Goal: Transaction & Acquisition: Download file/media

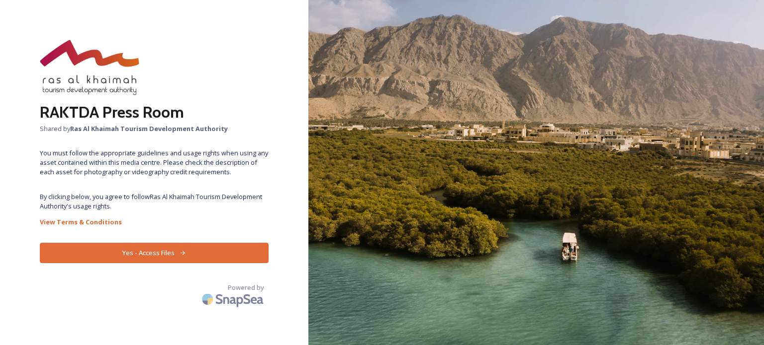
click at [159, 246] on button "Yes - Access Files" at bounding box center [154, 253] width 229 height 20
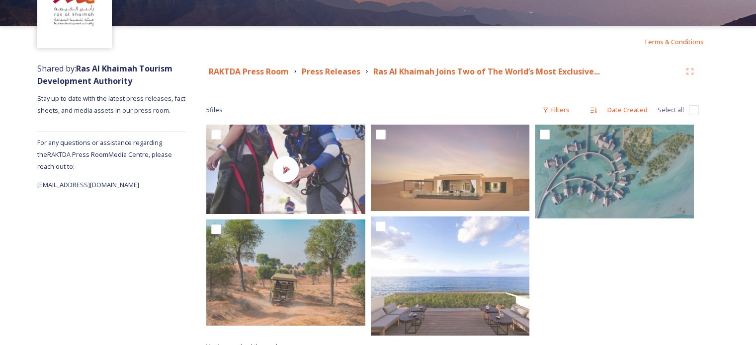
scroll to position [71, 0]
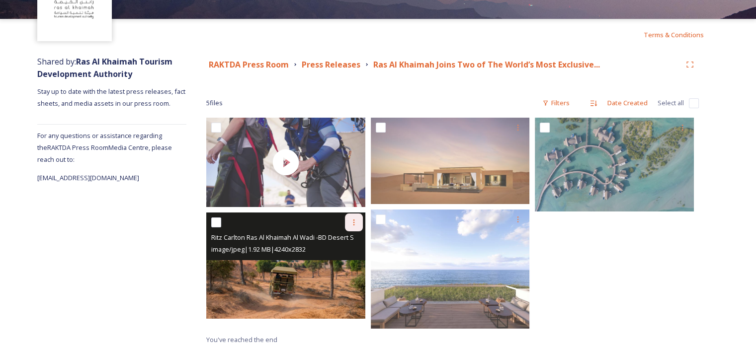
click at [352, 222] on icon at bounding box center [354, 223] width 8 height 8
click at [347, 266] on span "Download" at bounding box center [342, 263] width 30 height 9
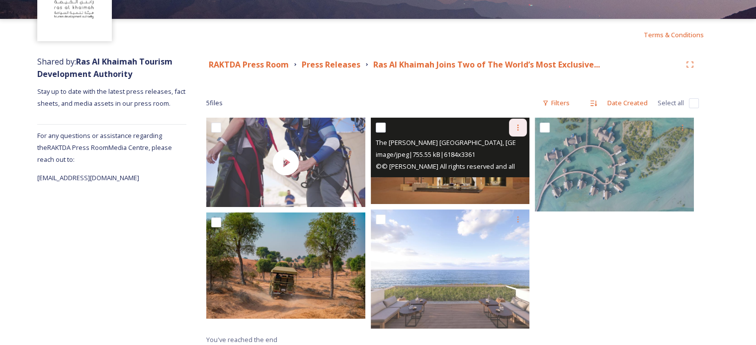
click at [521, 129] on icon at bounding box center [518, 128] width 8 height 8
click at [517, 171] on span "Download" at bounding box center [506, 168] width 30 height 9
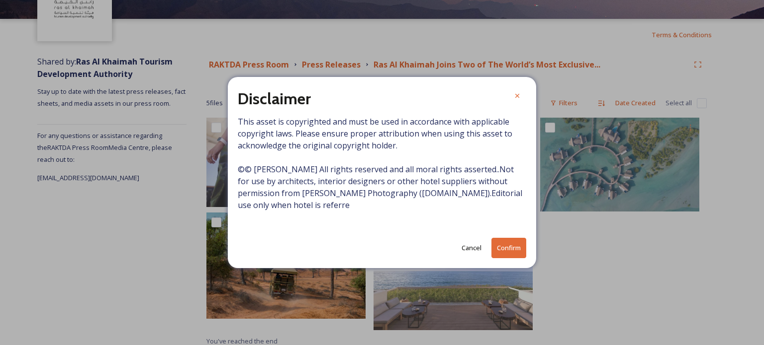
click at [503, 248] on button "Confirm" at bounding box center [508, 248] width 35 height 20
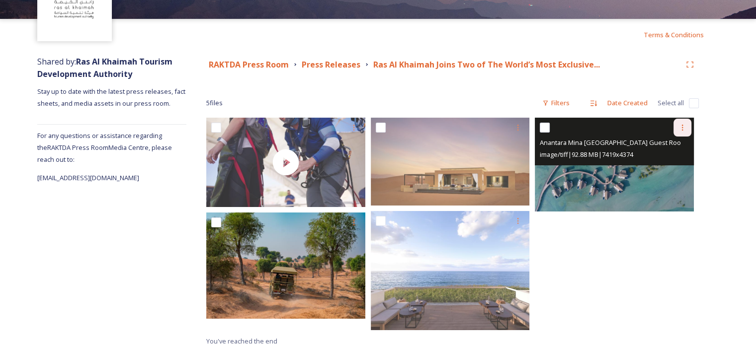
click at [681, 128] on icon at bounding box center [683, 128] width 8 height 8
click at [661, 166] on span "Download" at bounding box center [671, 168] width 30 height 9
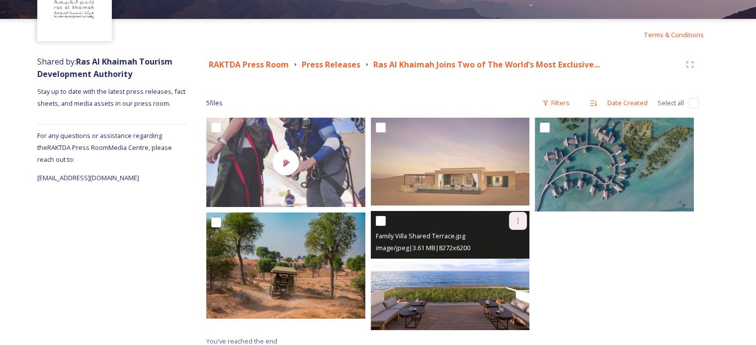
click at [513, 219] on div at bounding box center [518, 221] width 18 height 18
click at [513, 262] on span "Download" at bounding box center [506, 261] width 30 height 9
